Goal: Complete application form: Complete application form

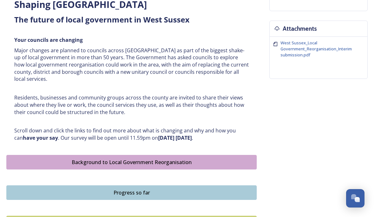
scroll to position [225, 0]
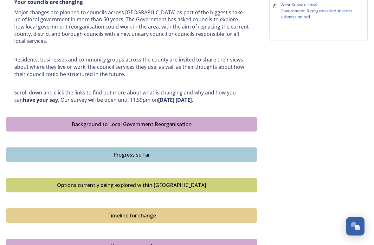
scroll to position [277, 0]
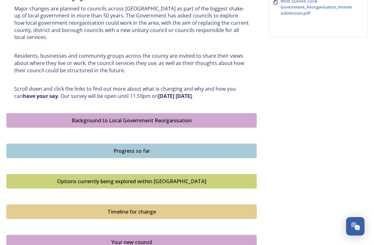
click at [138, 121] on button "Background to Local Government Reorganisation" at bounding box center [131, 120] width 251 height 15
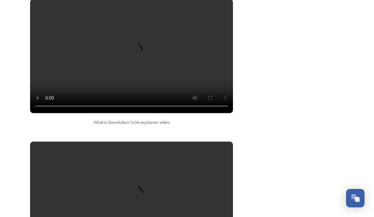
scroll to position [392, 0]
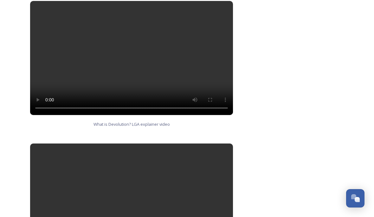
click at [132, 43] on video at bounding box center [131, 58] width 203 height 114
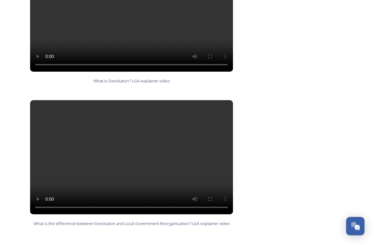
scroll to position [435, 0]
click at [131, 143] on video at bounding box center [131, 157] width 203 height 114
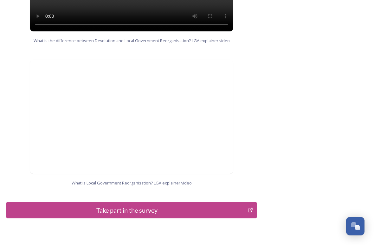
scroll to position [618, 0]
click at [195, 206] on div "Take part in the survey" at bounding box center [127, 211] width 234 height 10
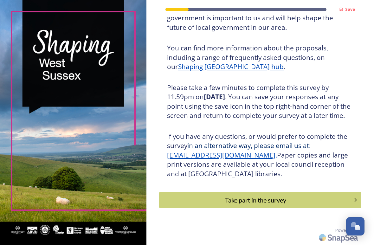
scroll to position [74, 0]
click at [330, 201] on div "Take part in the survey" at bounding box center [256, 200] width 186 height 10
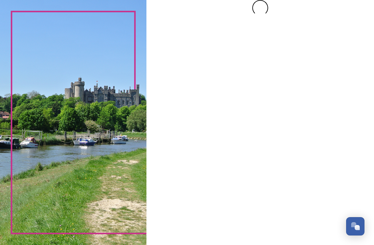
scroll to position [0, 0]
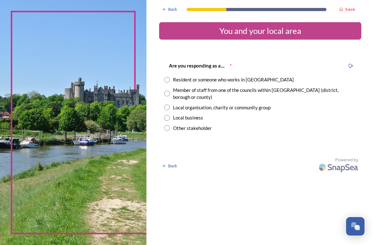
click at [177, 81] on div "Resident or someone who works in West Sussex" at bounding box center [233, 79] width 121 height 7
radio input "true"
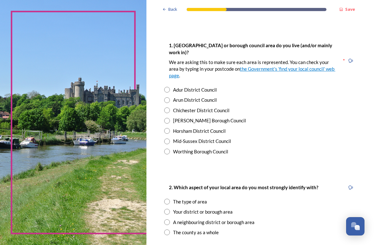
scroll to position [119, 0]
click at [169, 128] on input "radio" at bounding box center [167, 131] width 6 height 6
radio input "true"
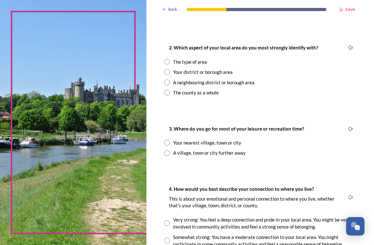
scroll to position [258, 0]
click at [176, 58] on div "The type of area" at bounding box center [190, 61] width 34 height 7
radio input "true"
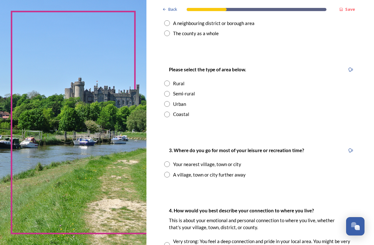
scroll to position [318, 0]
click at [169, 91] on input "radio" at bounding box center [167, 94] width 6 height 6
radio input "true"
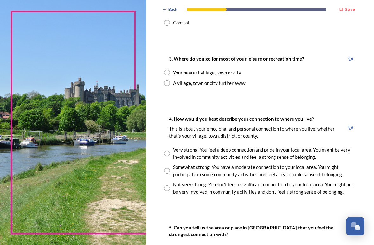
scroll to position [410, 0]
click at [170, 80] on input "radio" at bounding box center [167, 83] width 6 height 6
radio input "true"
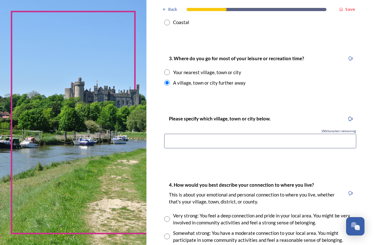
click at [218, 134] on input at bounding box center [260, 141] width 192 height 15
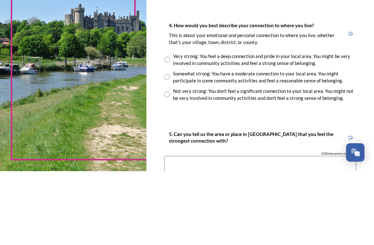
scroll to position [495, 0]
click at [175, 144] on div "Somewhat strong: You have a moderate connection to your local area. You might p…" at bounding box center [260, 151] width 192 height 14
radio input "true"
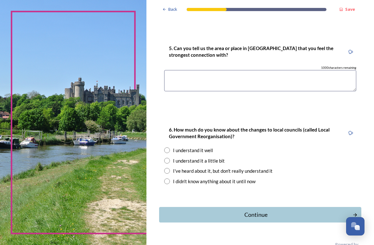
scroll to position [655, 0]
click at [170, 158] on input "radio" at bounding box center [167, 161] width 6 height 6
radio input "true"
click at [182, 211] on div "Continue" at bounding box center [256, 215] width 187 height 9
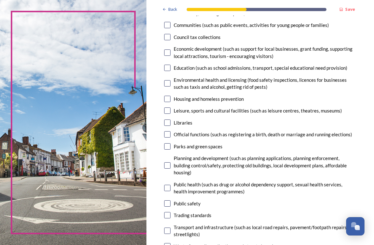
scroll to position [114, 0]
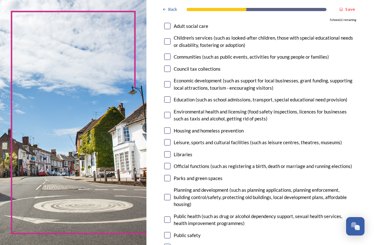
click at [337, 214] on div "Public health (such as drug or alcohol dependency support, sexual health servic…" at bounding box center [265, 220] width 183 height 14
checkbox input "true"
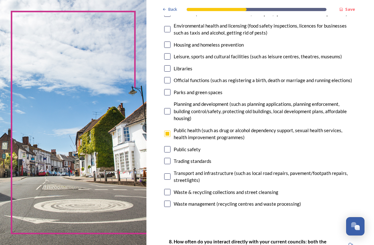
scroll to position [168, 0]
click at [171, 110] on input "checkbox" at bounding box center [167, 111] width 6 height 6
checkbox input "true"
click at [182, 89] on div "Parks and green spaces" at bounding box center [198, 92] width 49 height 7
checkbox input "true"
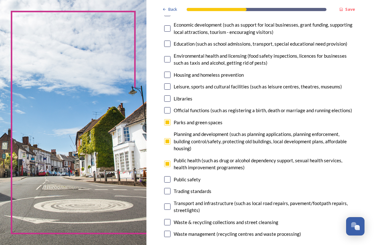
scroll to position [136, 0]
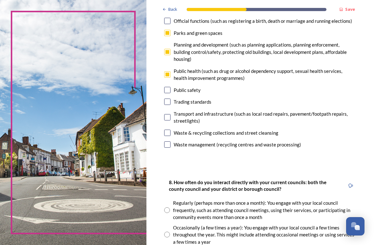
click at [352, 112] on div "Transport and infrastructure (such as local road repairs, pavement/footpath rep…" at bounding box center [265, 117] width 183 height 14
checkbox input "true"
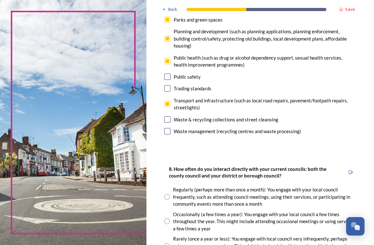
scroll to position [241, 0]
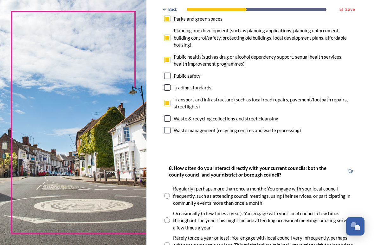
click at [277, 115] on div "Waste & recycling collections and street cleansing" at bounding box center [226, 118] width 105 height 7
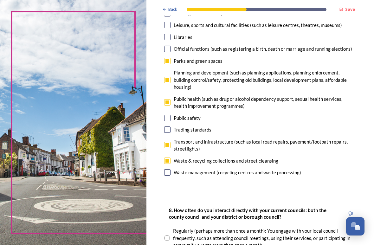
scroll to position [200, 0]
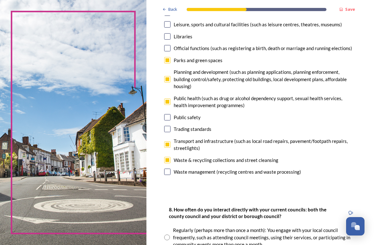
click at [171, 157] on input "checkbox" at bounding box center [167, 160] width 6 height 6
click at [170, 157] on input "checkbox" at bounding box center [167, 160] width 6 height 6
checkbox input "true"
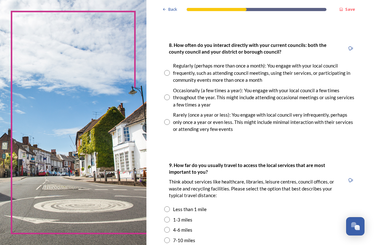
scroll to position [364, 0]
click at [185, 101] on div "Occasionally (a few times a year): You engage with your local council a few tim…" at bounding box center [264, 98] width 183 height 22
radio input "true"
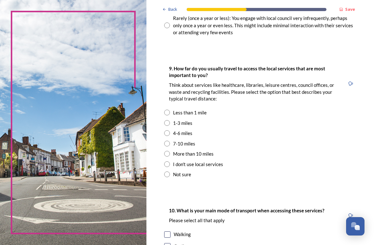
scroll to position [461, 0]
click at [170, 130] on input "radio" at bounding box center [167, 133] width 6 height 6
radio input "true"
click at [170, 141] on input "radio" at bounding box center [167, 144] width 6 height 6
radio input "true"
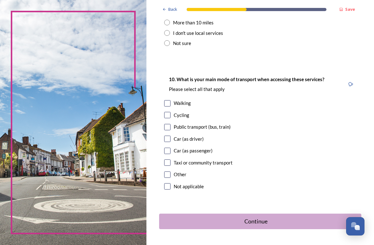
scroll to position [593, 0]
click at [171, 135] on input "checkbox" at bounding box center [167, 138] width 6 height 6
checkbox input "true"
click at [255, 217] on div "Continue" at bounding box center [256, 221] width 187 height 9
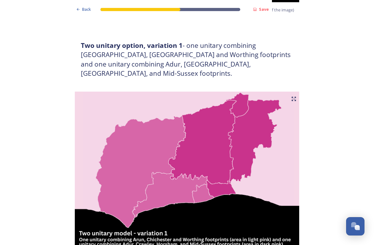
scroll to position [339, 0]
